Goal: Task Accomplishment & Management: Manage account settings

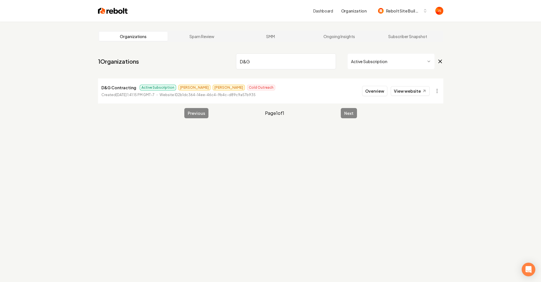
type input "D&G"
click at [417, 90] on link "View website" at bounding box center [409, 91] width 39 height 10
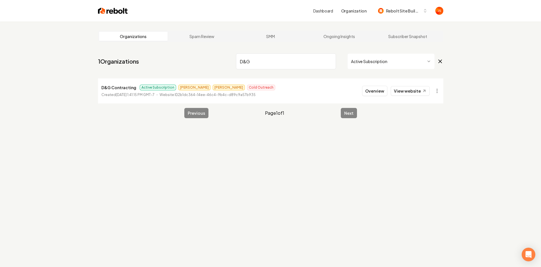
click at [385, 22] on main "Organizations Spam Review SMM Ongoing Insights Subscriber Snapshot 1 Organizati…" at bounding box center [270, 75] width 363 height 106
click at [390, 13] on span "Rebolt Site Builder" at bounding box center [403, 11] width 35 height 6
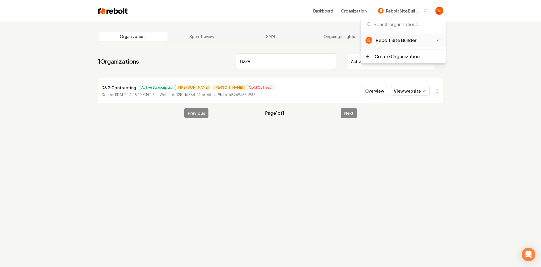
click at [305, 31] on div "Organizations Spam Review SMM Ongoing Insights Subscriber Snapshot" at bounding box center [270, 36] width 345 height 11
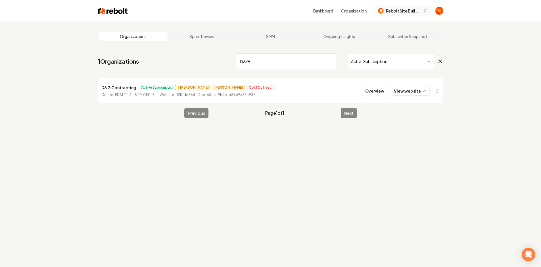
click at [406, 9] on span "Rebolt Site Builder" at bounding box center [403, 11] width 35 height 6
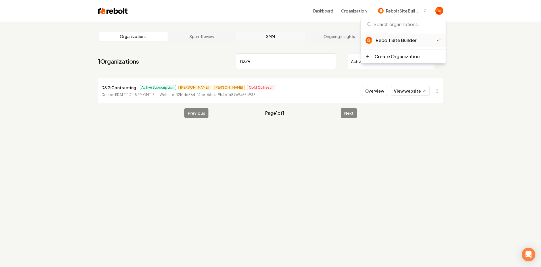
click at [296, 32] on link "SMM" at bounding box center [270, 36] width 69 height 9
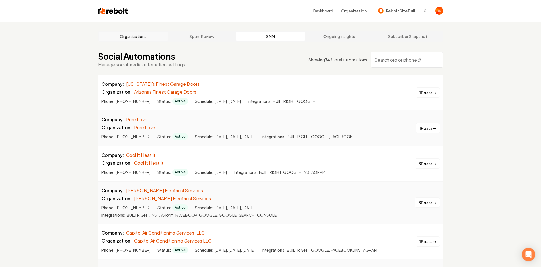
click at [145, 37] on link "Organizations" at bounding box center [133, 36] width 69 height 9
click at [144, 37] on link "Organizations" at bounding box center [133, 36] width 69 height 9
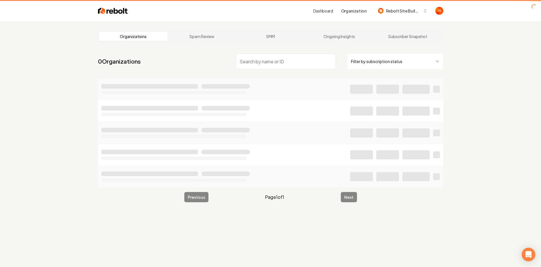
click at [140, 36] on link "Organizations" at bounding box center [133, 36] width 69 height 9
